Goal: Task Accomplishment & Management: Complete application form

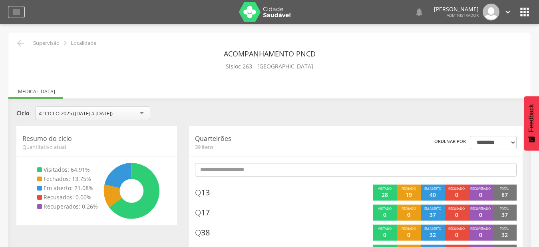
click at [20, 14] on icon "" at bounding box center [17, 12] width 10 height 10
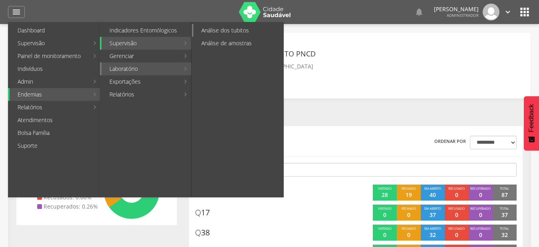
click at [253, 30] on link "Análise dos tubitos" at bounding box center [238, 30] width 90 height 13
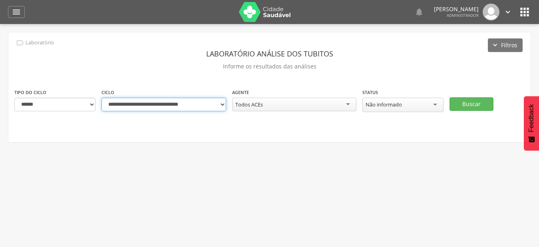
select select "**********"
click option "**********" at bounding box center [0, 0] width 0 height 0
click at [342, 102] on div "Todos ACEs" at bounding box center [294, 105] width 125 height 14
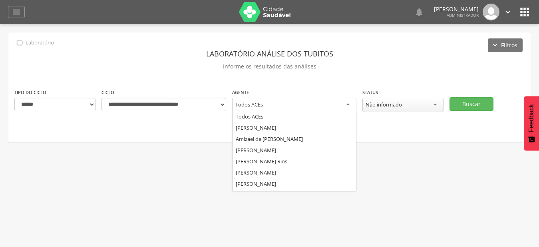
scroll to position [110, 0]
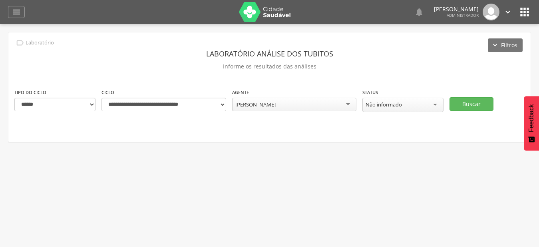
click at [322, 186] on div " Supervisão  Distritos  Ubs adicionar ubs  Coordenador: - Mairi / BA Interv…" at bounding box center [269, 147] width 539 height 247
click at [480, 103] on button "Buscar" at bounding box center [472, 104] width 44 height 14
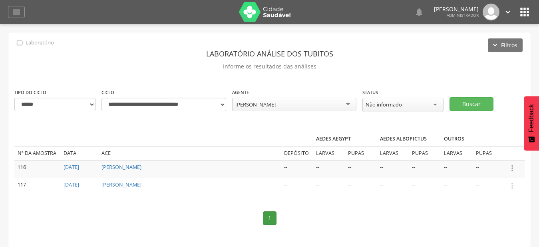
click at [514, 165] on icon "" at bounding box center [512, 167] width 9 height 9
click at [497, 152] on link "Informar resultado" at bounding box center [484, 155] width 63 height 10
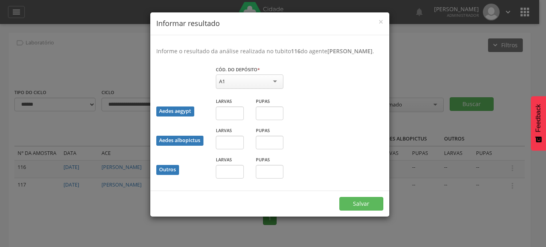
click at [239, 87] on div "A1" at bounding box center [250, 81] width 68 height 14
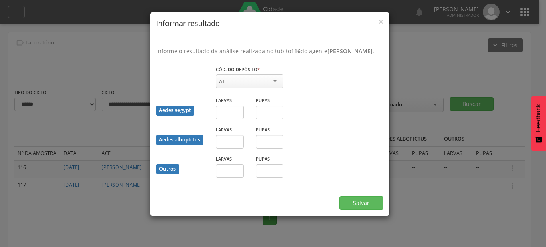
click at [250, 96] on div "Cód. do depósito * ** A1 A1 A2 B C D1 D2 E Campo obrigatório" at bounding box center [250, 80] width 80 height 31
drag, startPoint x: 247, startPoint y: 86, endPoint x: 244, endPoint y: 109, distance: 22.6
click at [247, 87] on div "A1" at bounding box center [250, 81] width 68 height 14
click at [243, 113] on fieldset "Cód. do depósito * ** A2 A1 A2 B C D1 D2 E Campo obrigatório Aedes aegypt Larva…" at bounding box center [269, 124] width 227 height 118
click at [233, 119] on input "text" at bounding box center [230, 113] width 28 height 14
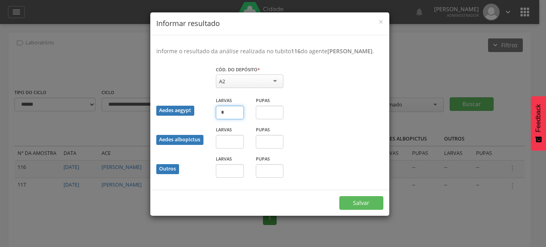
type input "*"
click at [339, 196] on button "Salvar" at bounding box center [361, 203] width 44 height 14
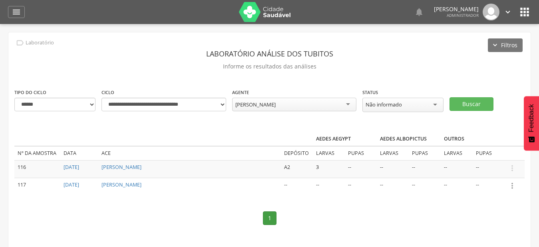
click at [510, 185] on icon "" at bounding box center [512, 185] width 9 height 9
click at [505, 173] on link "Informar resultado" at bounding box center [484, 172] width 63 height 10
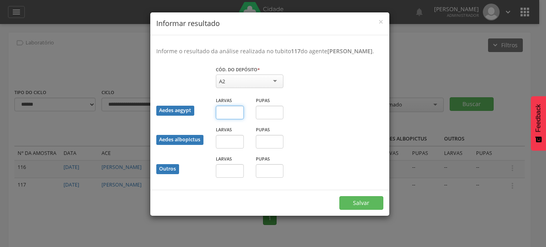
click at [235, 119] on input "text" at bounding box center [230, 113] width 28 height 14
click at [339, 196] on button "Salvar" at bounding box center [361, 203] width 44 height 14
type input "**"
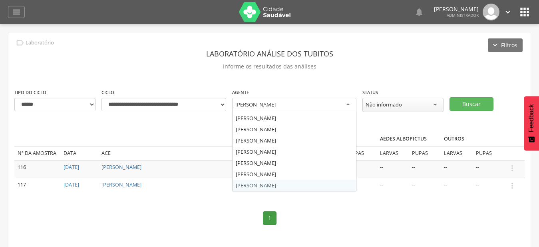
click at [276, 107] on div "Wesley Pereira de Oliveira Rios" at bounding box center [255, 104] width 40 height 7
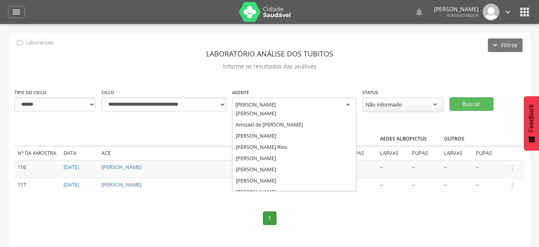
scroll to position [0, 0]
click at [265, 138] on div "**********" at bounding box center [269, 143] width 522 height 222
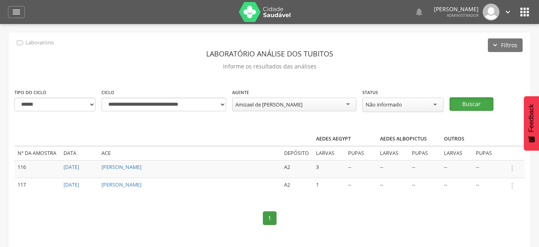
click at [463, 106] on button "Buscar" at bounding box center [472, 104] width 44 height 14
click at [515, 166] on icon "" at bounding box center [512, 167] width 9 height 9
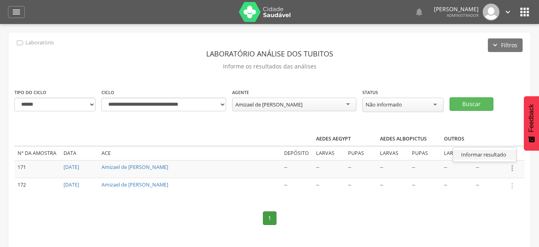
click at [496, 153] on link "Informar resultado" at bounding box center [484, 155] width 63 height 10
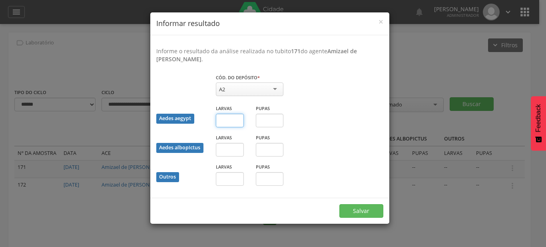
click at [230, 122] on input "text" at bounding box center [230, 121] width 28 height 14
type input "*"
click at [273, 121] on input "text" at bounding box center [270, 121] width 28 height 14
type input "*"
click at [339, 204] on button "Salvar" at bounding box center [361, 211] width 44 height 14
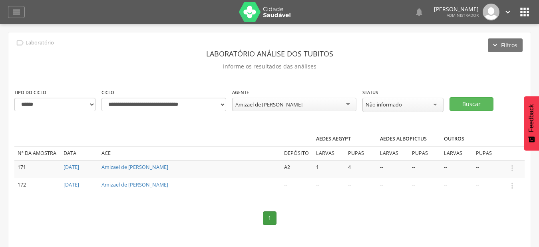
click at [304, 106] on div "Amizael de [PERSON_NAME]" at bounding box center [294, 105] width 125 height 14
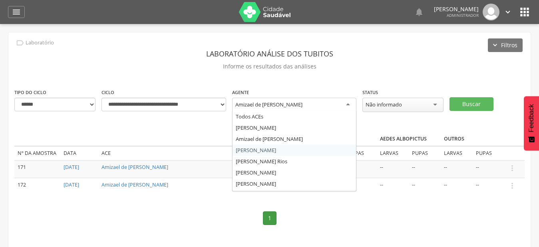
click at [277, 149] on div "**********" at bounding box center [269, 143] width 522 height 222
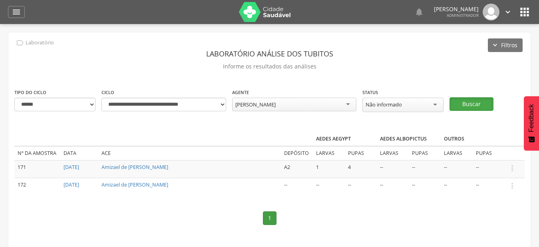
click at [474, 99] on button "Buscar" at bounding box center [472, 104] width 44 height 14
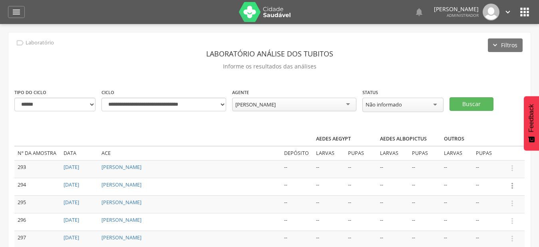
click at [511, 182] on icon "" at bounding box center [512, 185] width 9 height 9
click at [494, 172] on link "Informar resultado" at bounding box center [484, 172] width 63 height 10
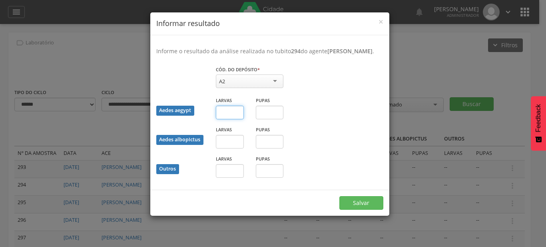
click at [231, 119] on input "text" at bounding box center [230, 113] width 28 height 14
type input "*"
click at [339, 196] on button "Salvar" at bounding box center [361, 203] width 44 height 14
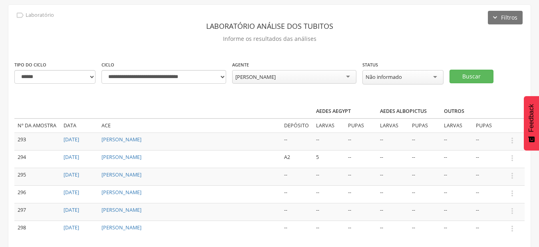
scroll to position [41, 0]
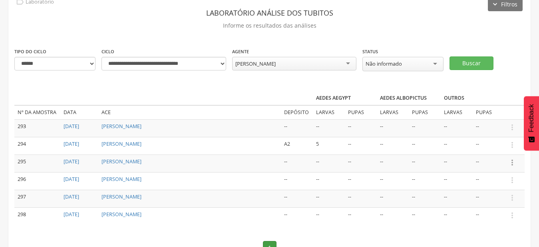
click at [515, 163] on icon "" at bounding box center [512, 162] width 9 height 9
click at [490, 150] on link "Informar resultado" at bounding box center [484, 149] width 63 height 10
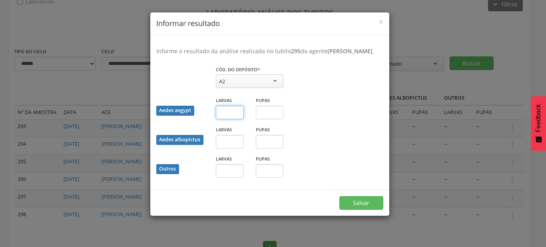
click at [235, 119] on input "text" at bounding box center [230, 113] width 28 height 14
type input "*"
click at [339, 196] on button "Salvar" at bounding box center [361, 203] width 44 height 14
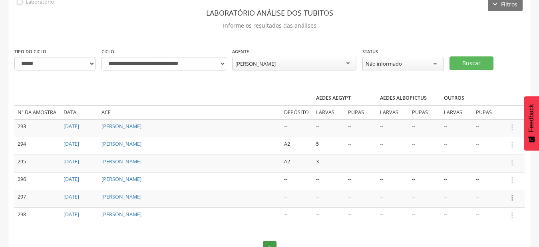
click at [512, 197] on icon "" at bounding box center [512, 197] width 9 height 9
click at [497, 187] on link "Informar resultado" at bounding box center [484, 184] width 63 height 10
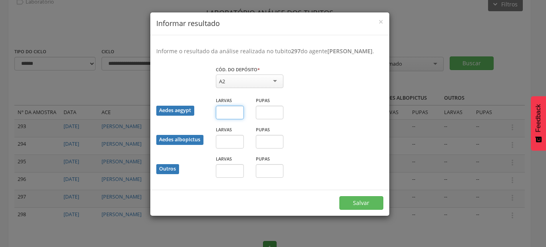
click at [234, 119] on input "text" at bounding box center [230, 113] width 28 height 14
type input "*"
click at [339, 196] on button "Salvar" at bounding box center [361, 203] width 44 height 14
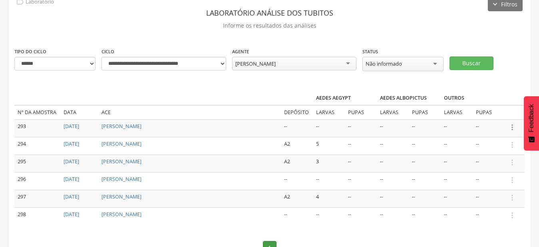
click at [510, 130] on icon "" at bounding box center [512, 127] width 9 height 9
click at [497, 116] on link "Informar resultado" at bounding box center [484, 114] width 63 height 10
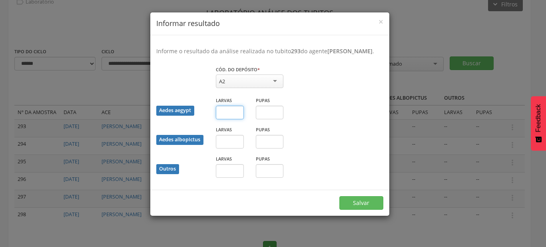
click at [225, 119] on input "text" at bounding box center [230, 113] width 28 height 14
type input "*"
click at [339, 196] on button "Salvar" at bounding box center [361, 203] width 44 height 14
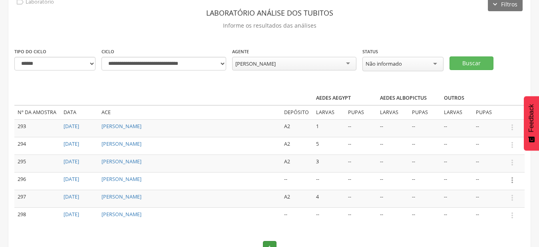
click at [513, 182] on icon "" at bounding box center [512, 179] width 9 height 9
click at [487, 165] on link "Informar resultado" at bounding box center [484, 166] width 63 height 10
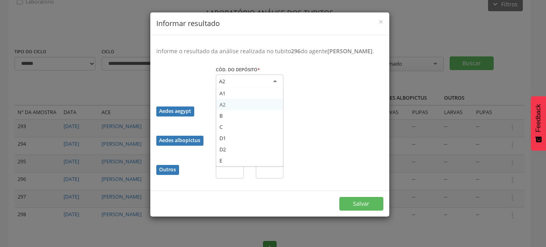
click at [243, 85] on div "A2" at bounding box center [250, 81] width 68 height 14
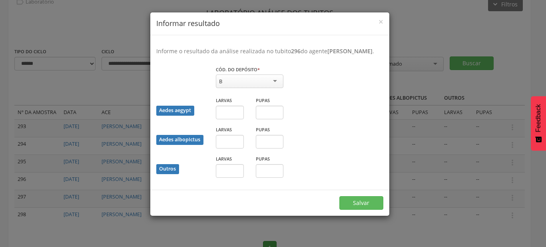
click at [227, 126] on fieldset "Cód. do depósito * * B A1 A2 B C D1 D2 E Campo obrigatório Aedes aegypt Larvas …" at bounding box center [269, 124] width 227 height 118
click at [226, 119] on input "text" at bounding box center [230, 113] width 28 height 14
type input "*"
click at [339, 196] on button "Salvar" at bounding box center [361, 203] width 44 height 14
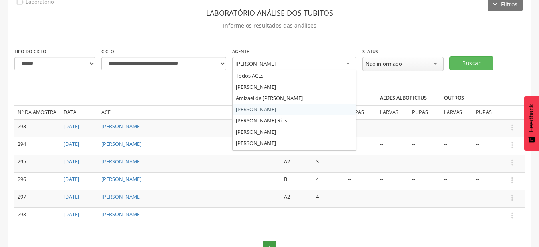
click at [276, 64] on div "Antonio Rodrigo Fernandes de Souza" at bounding box center [255, 63] width 40 height 7
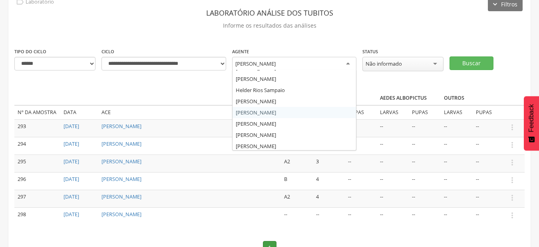
scroll to position [110, 0]
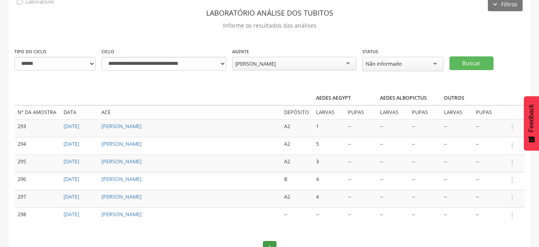
click at [286, 119] on div "**********" at bounding box center [269, 138] width 522 height 293
click at [481, 63] on button "Buscar" at bounding box center [472, 63] width 44 height 14
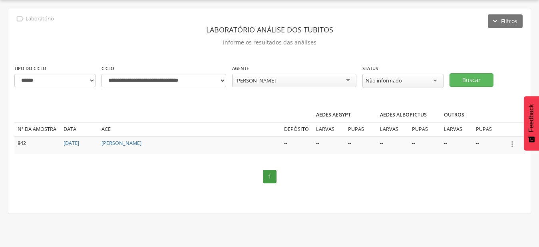
click at [514, 145] on icon "" at bounding box center [512, 144] width 9 height 9
click at [496, 131] on link "Informar resultado" at bounding box center [484, 131] width 63 height 10
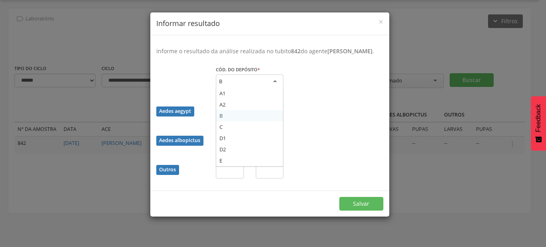
click at [258, 89] on div "B" at bounding box center [250, 81] width 68 height 14
click at [246, 112] on fieldset "Cód. do depósito * * B A1 A2 B C D1 D2 E Campo obrigatório Aedes aegypt Larvas …" at bounding box center [269, 124] width 227 height 119
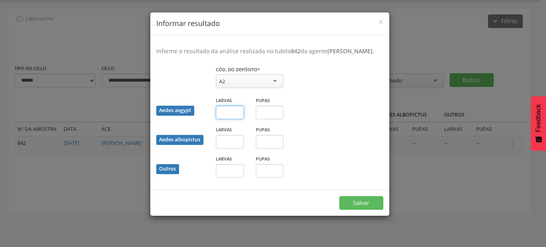
click at [225, 119] on input "text" at bounding box center [230, 113] width 28 height 14
type input "*"
click at [339, 196] on button "Salvar" at bounding box center [361, 203] width 44 height 14
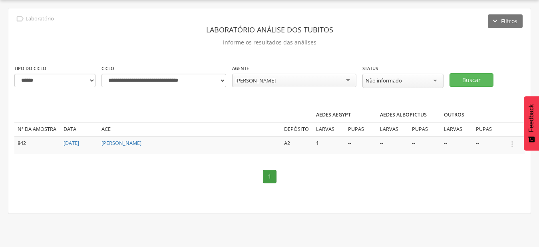
click at [293, 84] on div "Lucas Sampaio Santos" at bounding box center [294, 81] width 125 height 14
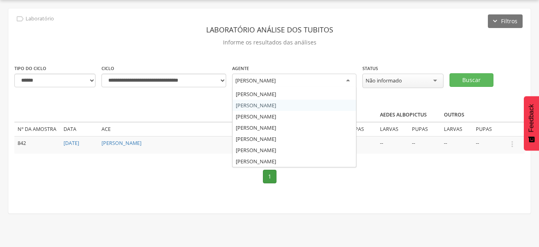
scroll to position [0, 0]
click at [279, 98] on div "**********" at bounding box center [269, 110] width 522 height 205
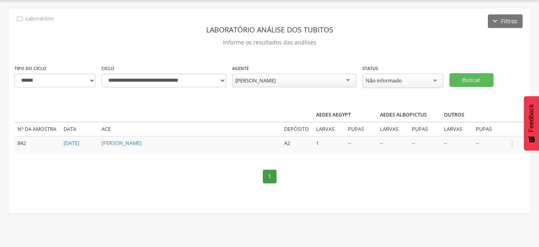
click at [272, 82] on div "Alex Amaral de Oliveira" at bounding box center [255, 80] width 40 height 7
click at [474, 78] on button "Buscar" at bounding box center [472, 80] width 44 height 14
